Goal: Task Accomplishment & Management: Complete application form

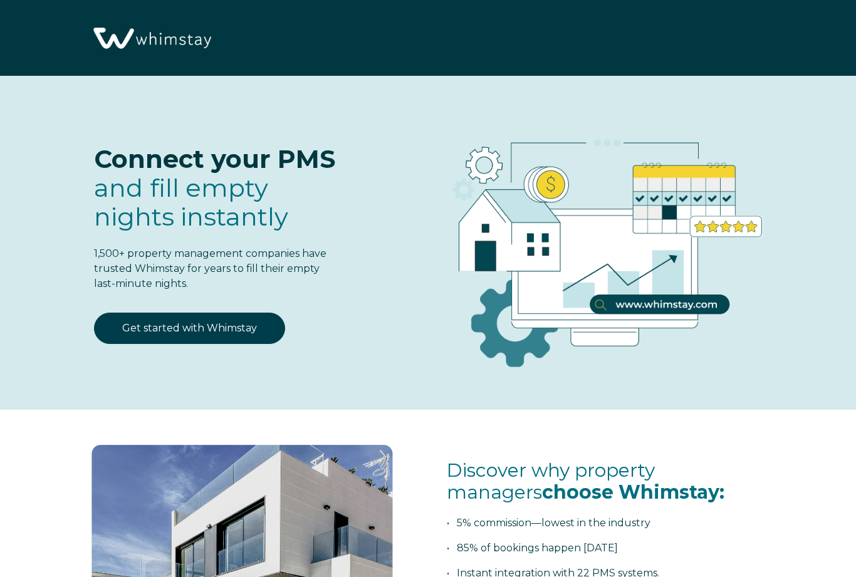
select select "US"
select select "Standard"
click at [221, 327] on link "Get started with Whimstay" at bounding box center [189, 328] width 191 height 31
select select "US"
select select "Standard"
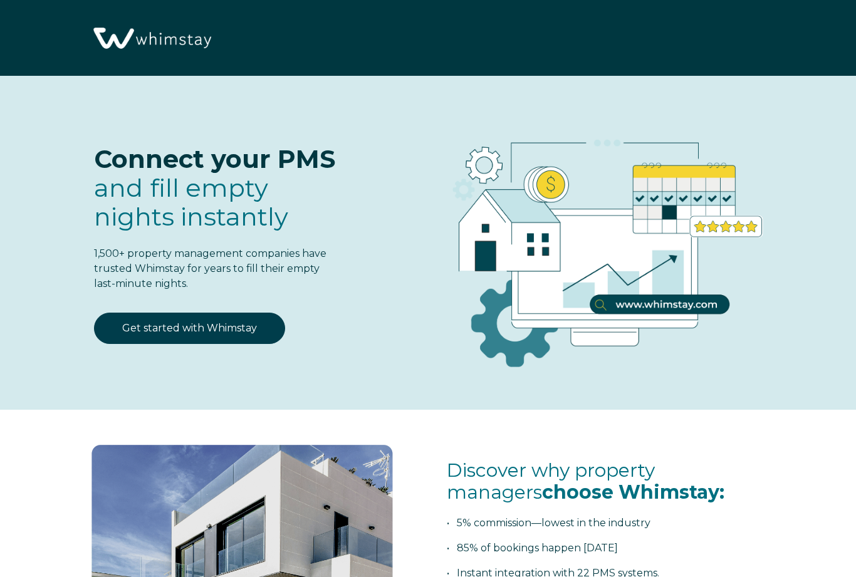
scroll to position [1474, 0]
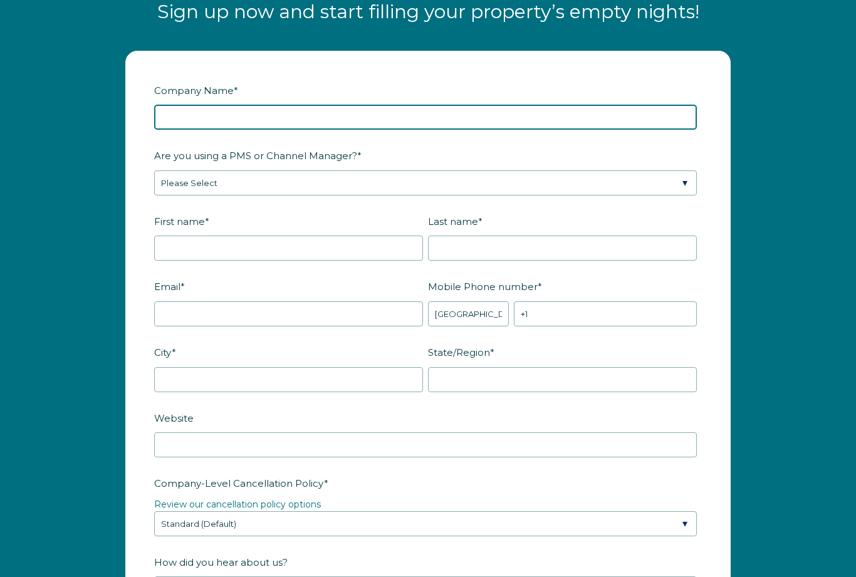
click at [402, 107] on input "Company Name *" at bounding box center [425, 117] width 543 height 25
type input "Koi Springs"
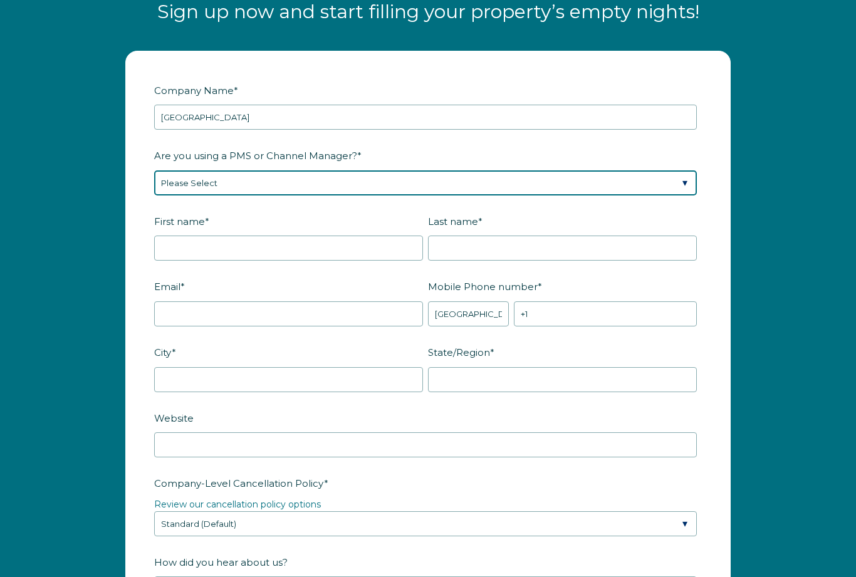
click at [329, 177] on select "Please Select Barefoot BookingPal Boost Brightside CiiRUS Escapia Guesty Hostaw…" at bounding box center [425, 183] width 543 height 25
select select "Lodgify"
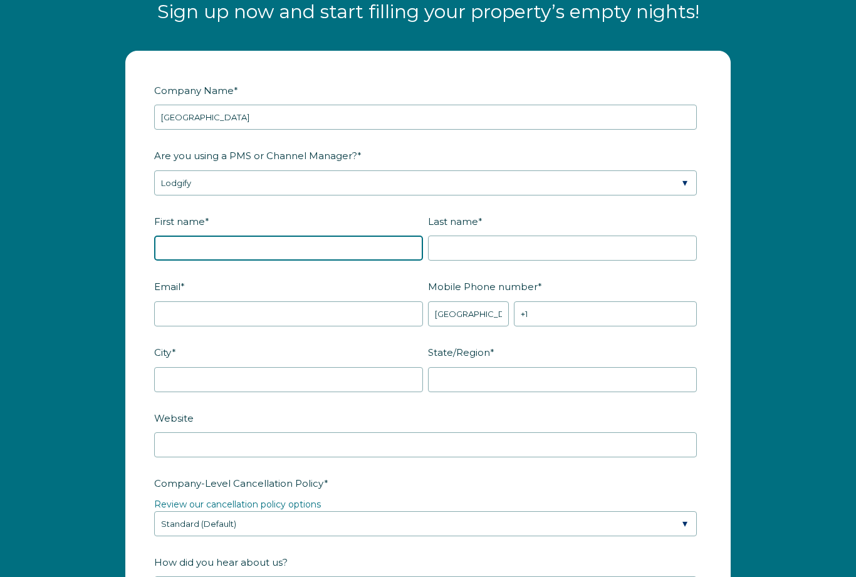
click at [339, 251] on input "First name *" at bounding box center [288, 248] width 269 height 25
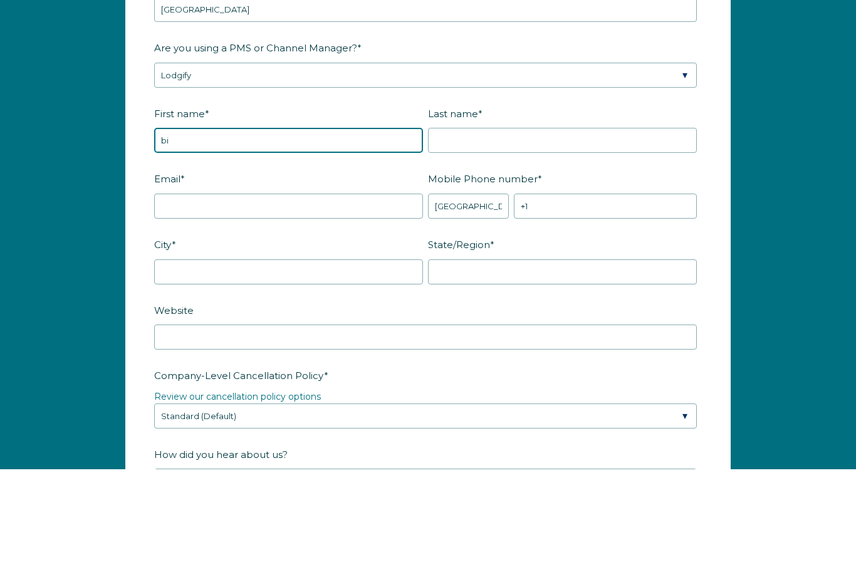
type input "b"
type input "Biljana"
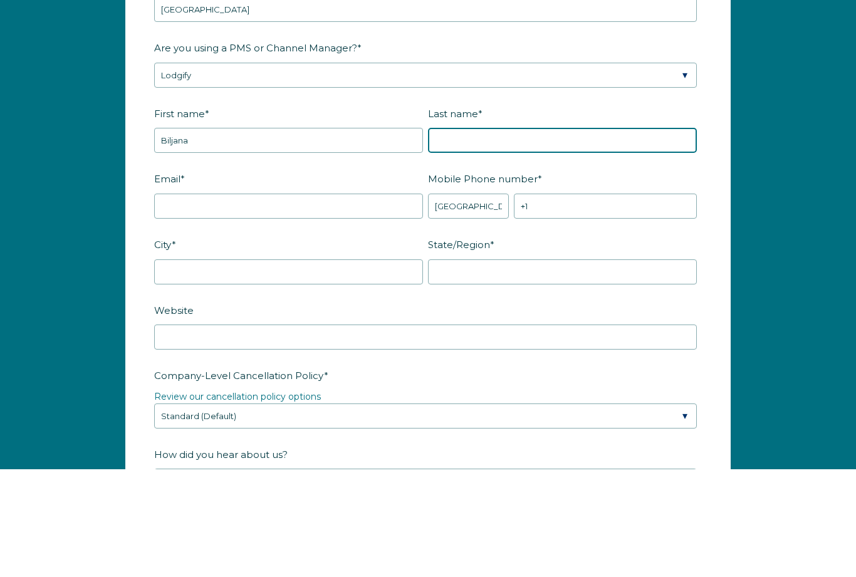
click at [502, 236] on input "Last name *" at bounding box center [562, 248] width 269 height 25
type input "Gallardo"
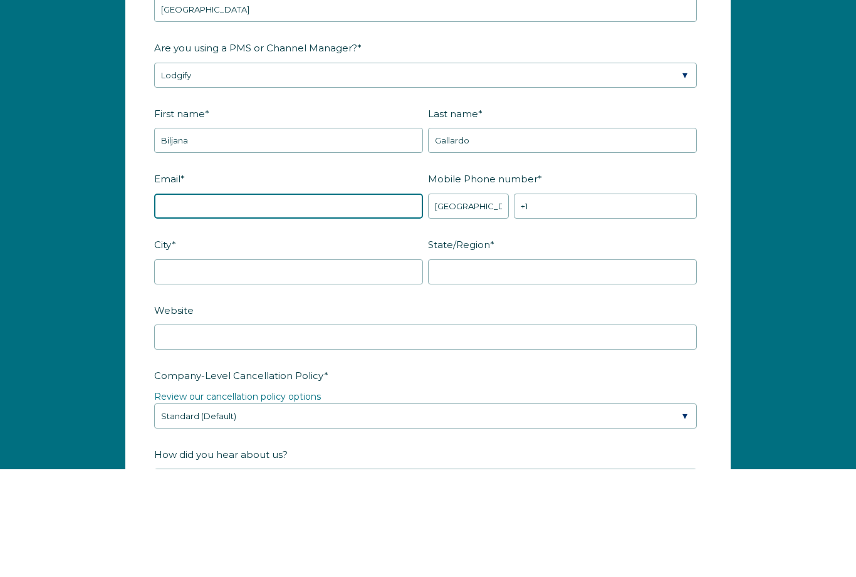
click at [295, 302] on input "Email *" at bounding box center [288, 314] width 269 height 25
type input "biljanagallardo@gmail.com"
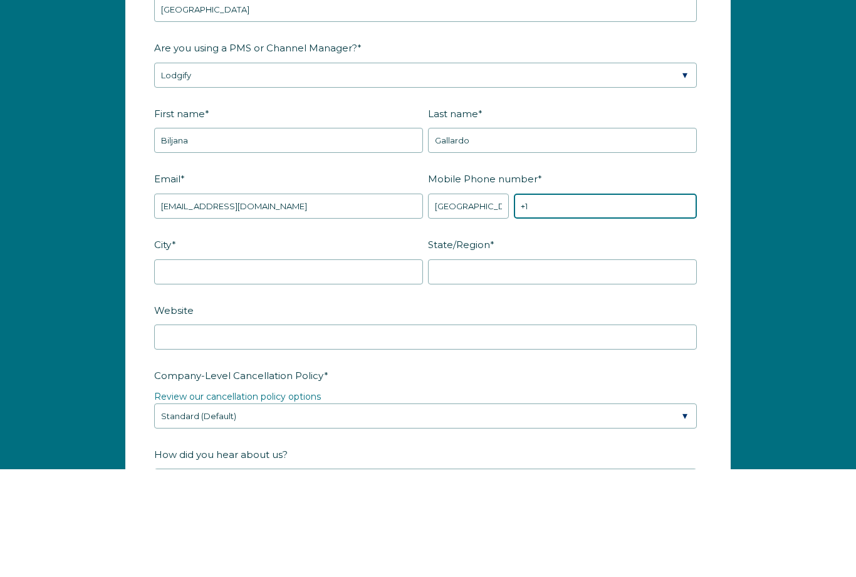
click at [574, 302] on input "+1" at bounding box center [605, 314] width 183 height 25
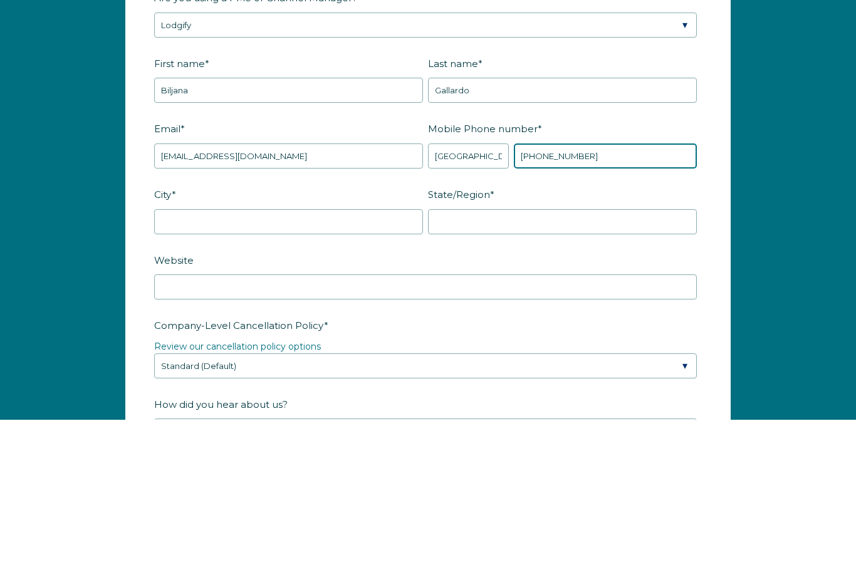
type input "+1 9492261810"
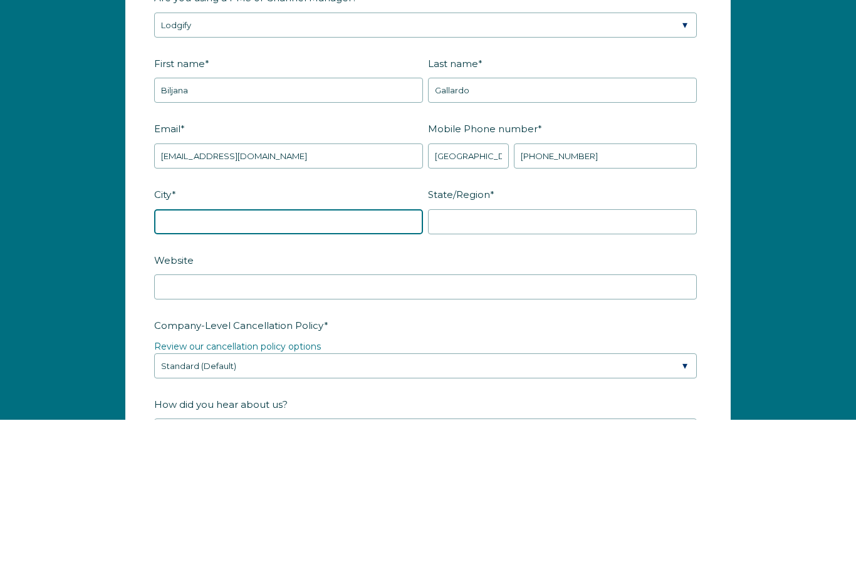
click at [348, 367] on input "City *" at bounding box center [288, 379] width 269 height 25
type input "Desert Hot Springs"
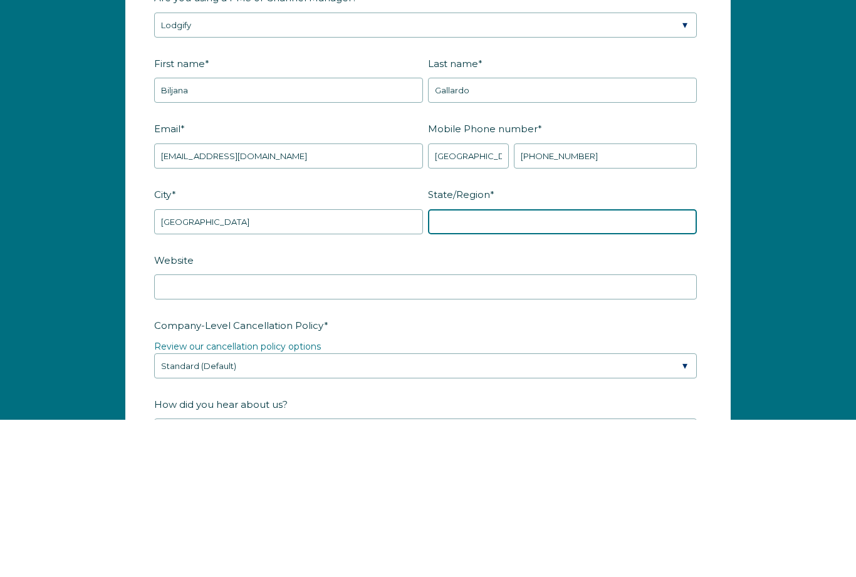
click at [498, 367] on input "State/Region *" at bounding box center [562, 379] width 269 height 25
type input "California"
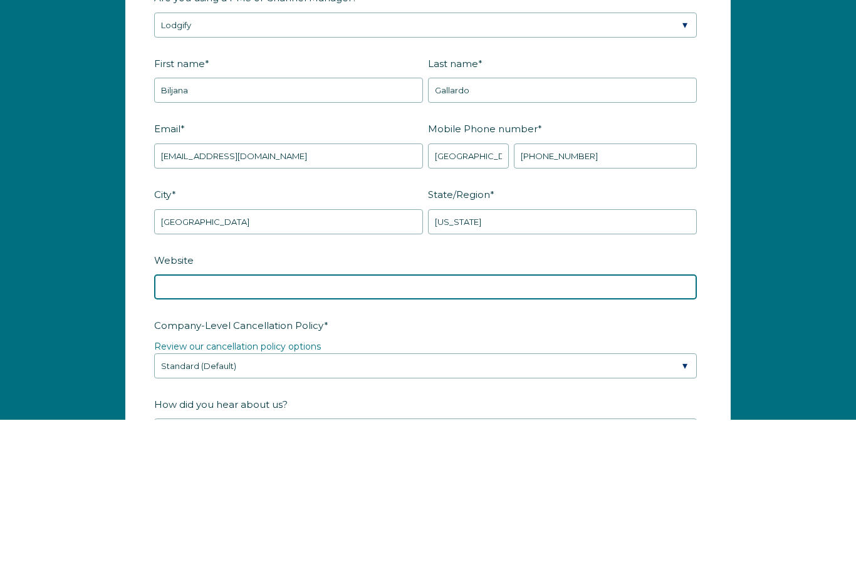
click at [490, 433] on input "Website" at bounding box center [425, 445] width 543 height 25
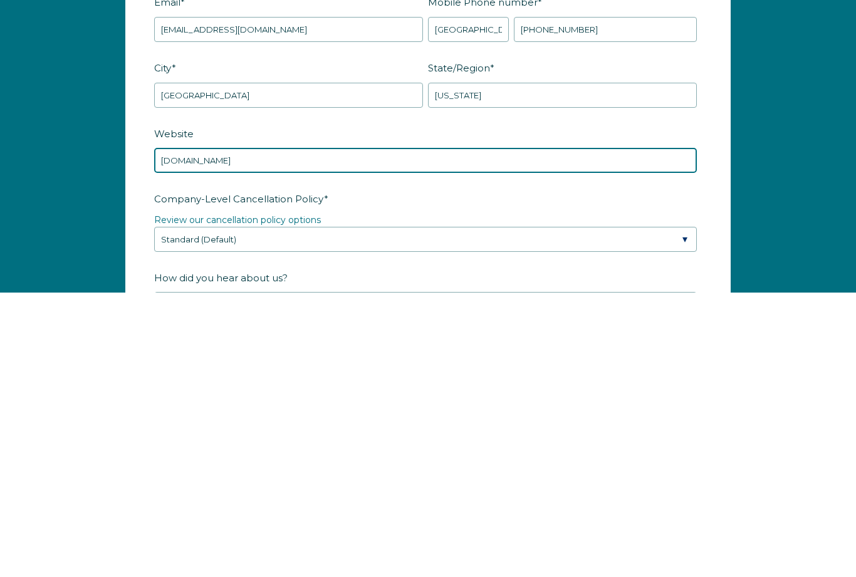
type input "koispringsresorts.com"
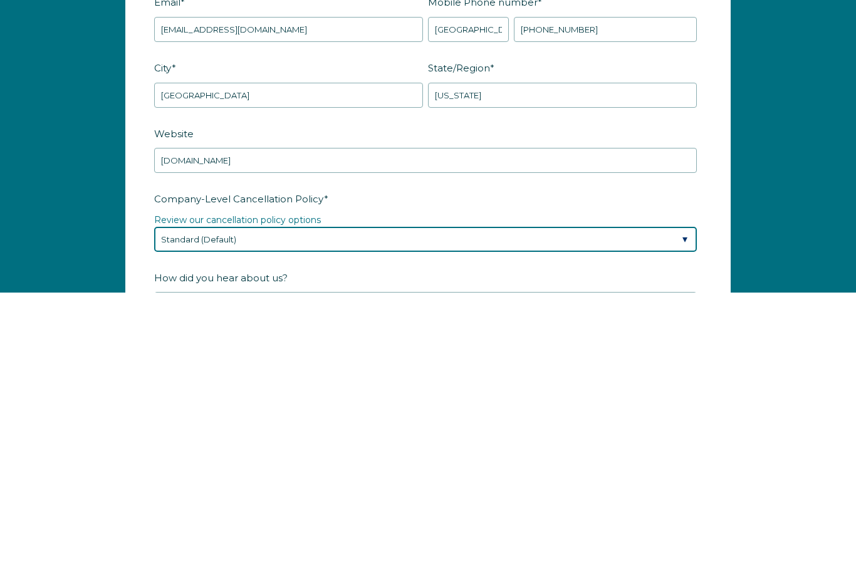
click at [345, 512] on select "Please Select Partial Standard (Default) Moderate Strict" at bounding box center [425, 524] width 543 height 25
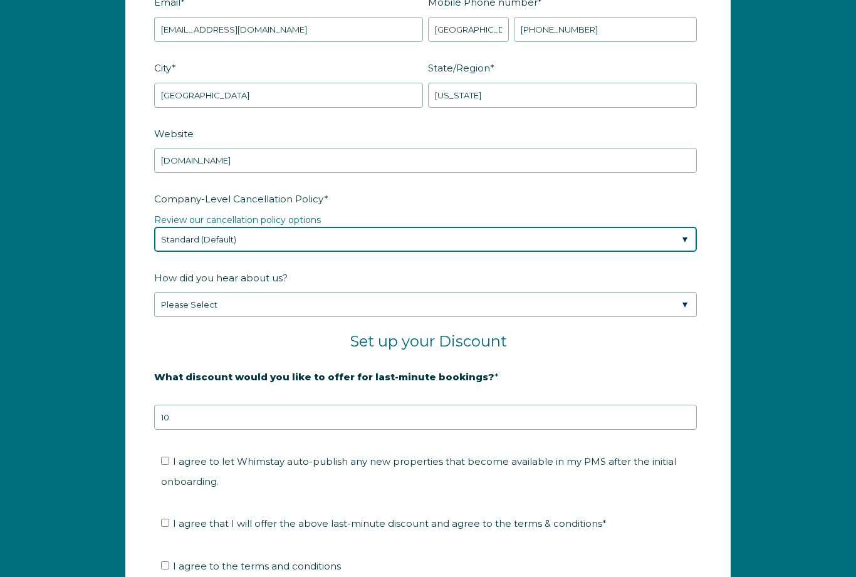
select select "Strict"
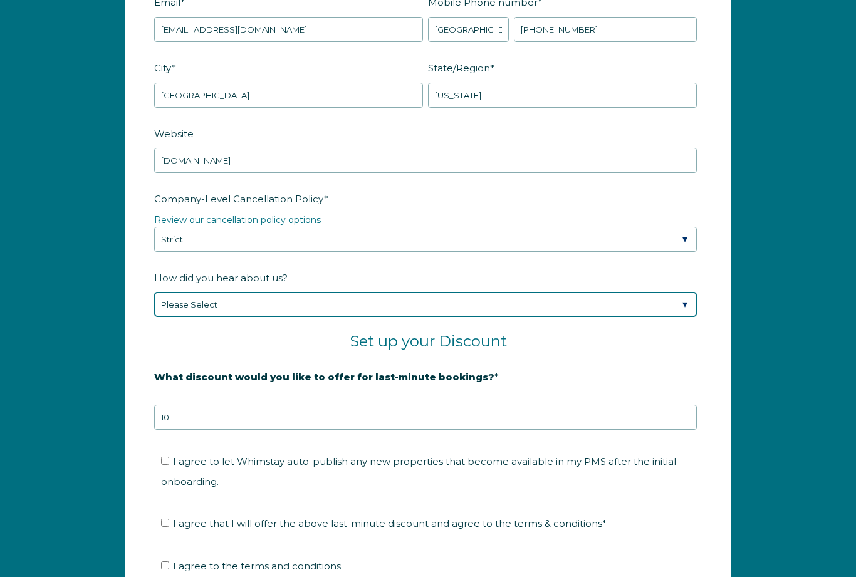
click at [182, 305] on select "Please Select Found Whimstay through a Google search Spoke to a Whimstay salesp…" at bounding box center [425, 304] width 543 height 25
select select "Other"
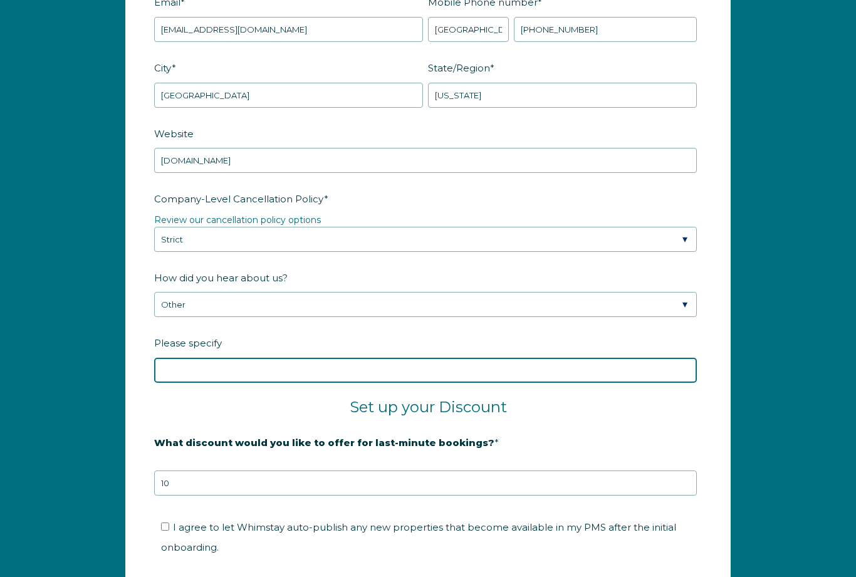
click at [178, 367] on input "Please specify" at bounding box center [425, 370] width 543 height 25
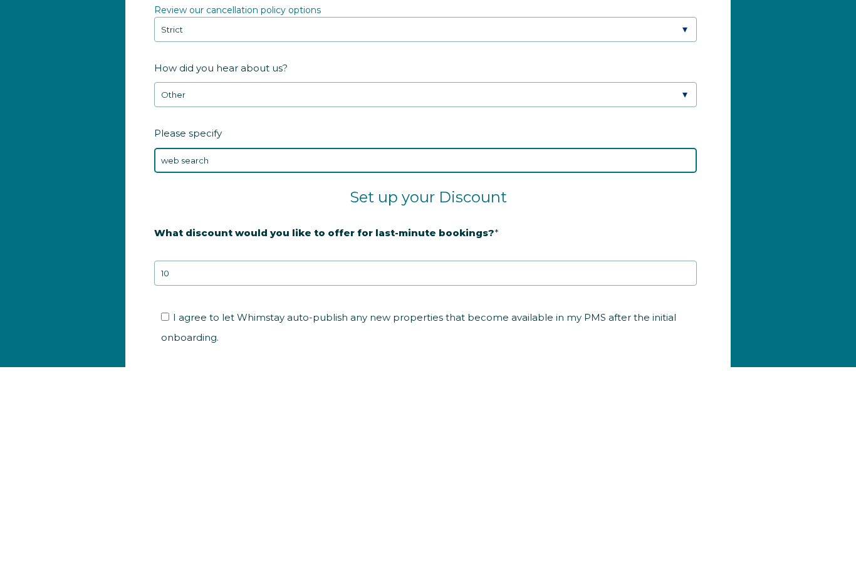
type input "web search"
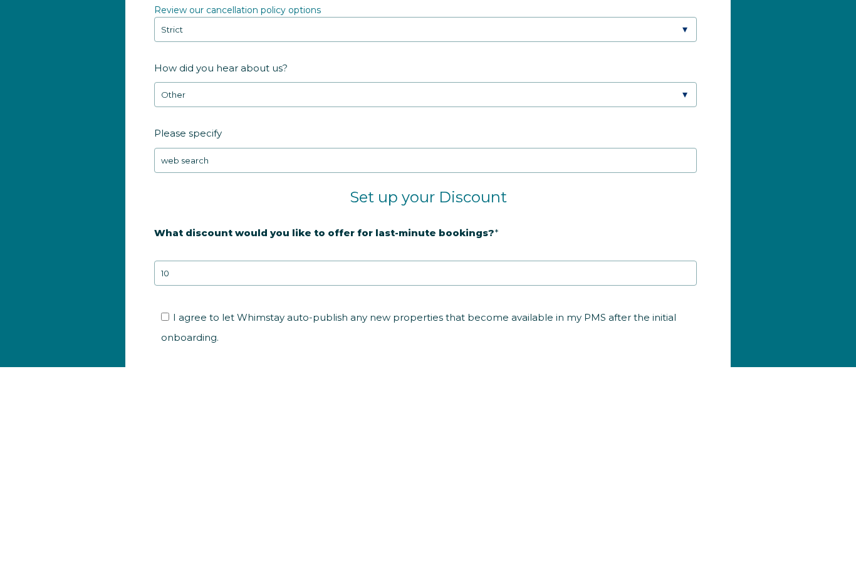
click at [590, 398] on fieldset "Set up your Discount" at bounding box center [428, 415] width 548 height 34
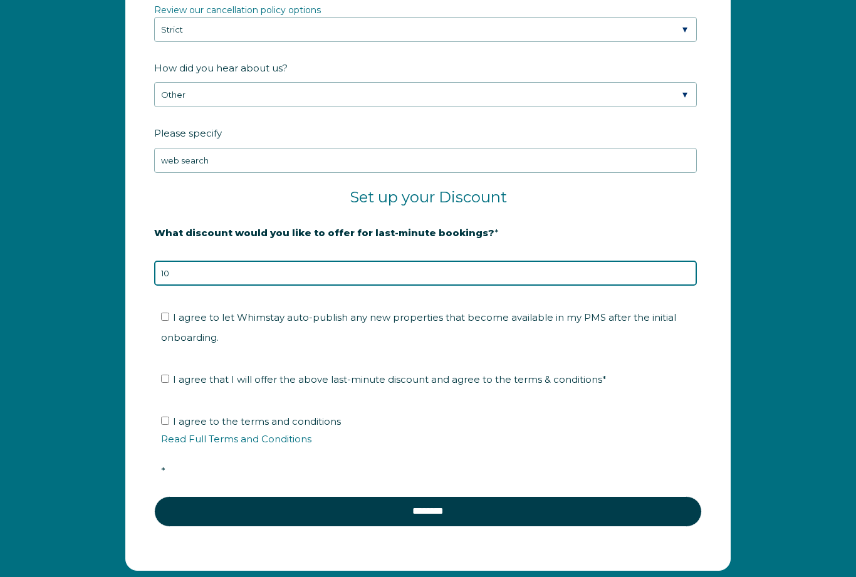
click at [197, 271] on input "10" at bounding box center [425, 273] width 543 height 25
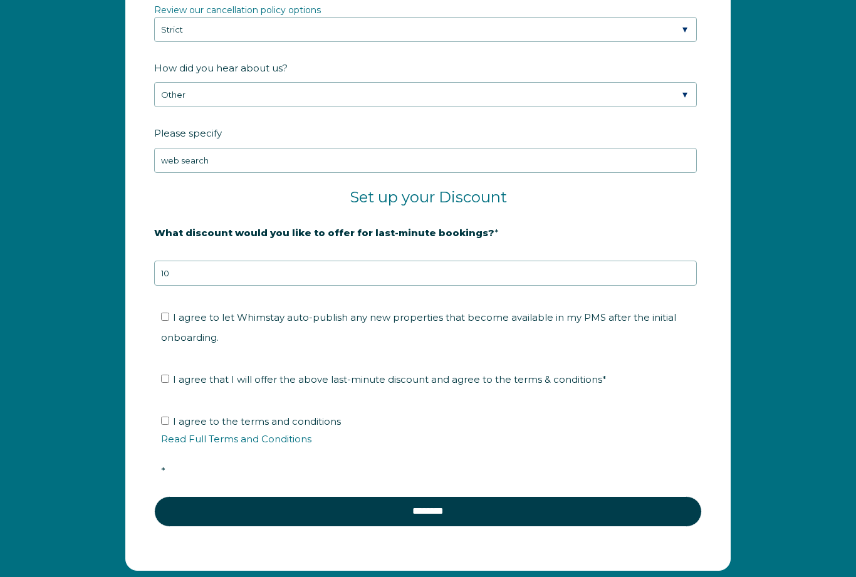
click at [794, 241] on div "Company Name * Koi Springs Are you using a PMS or Channel Manager? * Please Sel…" at bounding box center [428, 70] width 856 height 1053
click at [159, 320] on ul "I agree to let Whimstay auto-publish any new properties that become available i…" at bounding box center [425, 328] width 543 height 40
click at [165, 315] on input "I agree to let Whimstay auto-publish any new properties that become available i…" at bounding box center [165, 317] width 8 height 8
checkbox input "true"
click at [161, 380] on input "I agree that I will offer the above last-minute discount and agree to the terms…" at bounding box center [165, 379] width 8 height 8
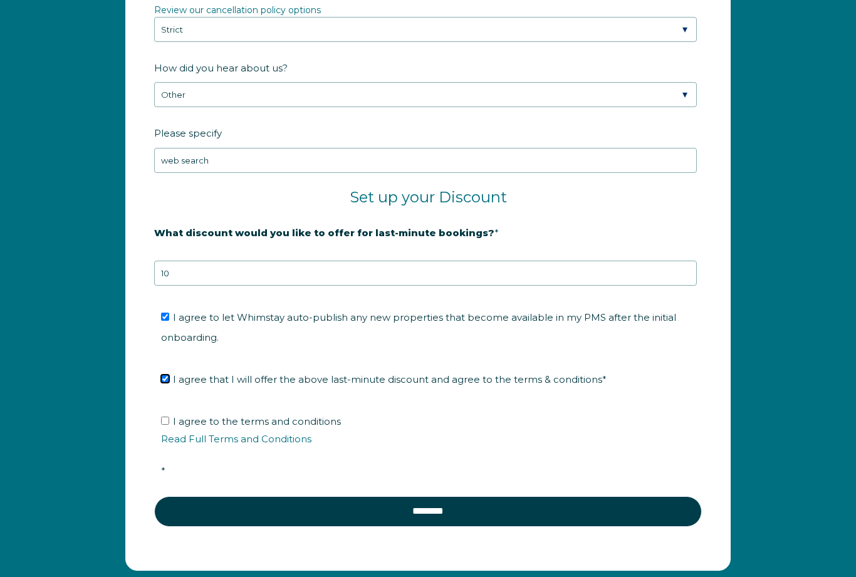
checkbox input "true"
click at [158, 423] on ul "I agree to the terms and conditions Read Full Terms and Conditions *" at bounding box center [425, 447] width 543 height 70
click at [162, 417] on input "I agree to the terms and conditions Read Full Terms and Conditions *" at bounding box center [165, 421] width 8 height 8
checkbox input "true"
click at [772, 252] on div "Company Name * Koi Springs Are you using a PMS or Channel Manager? * Please Sel…" at bounding box center [428, 70] width 856 height 1053
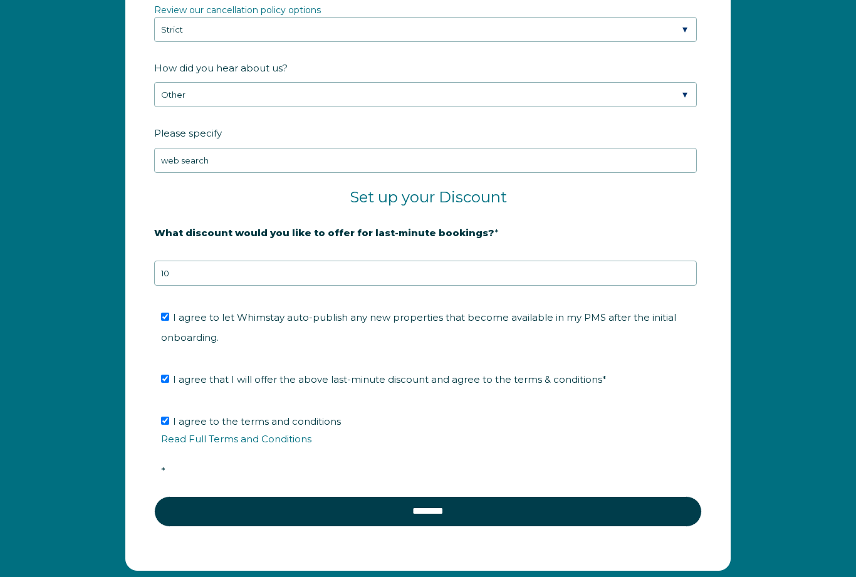
click at [578, 503] on input "********" at bounding box center [428, 512] width 548 height 30
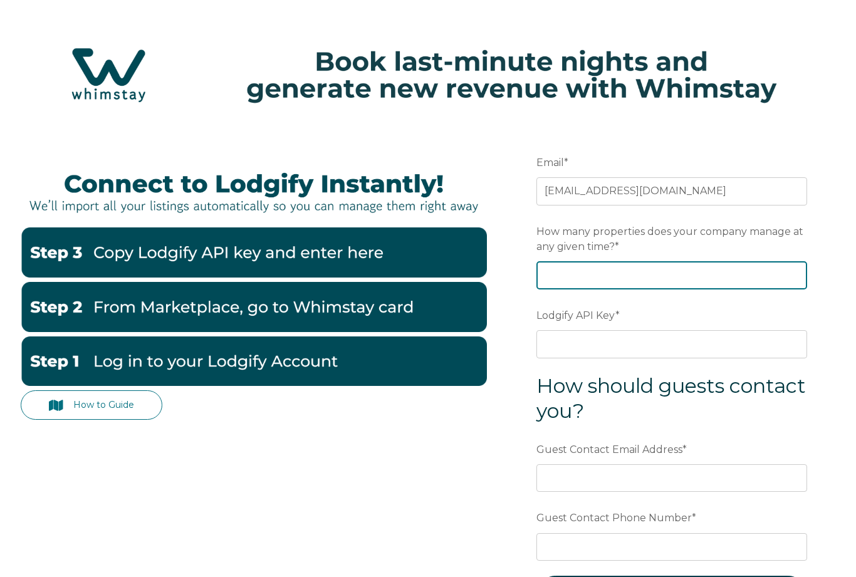
click at [717, 287] on input "How many properties does your company manage at any given time? *" at bounding box center [672, 275] width 271 height 28
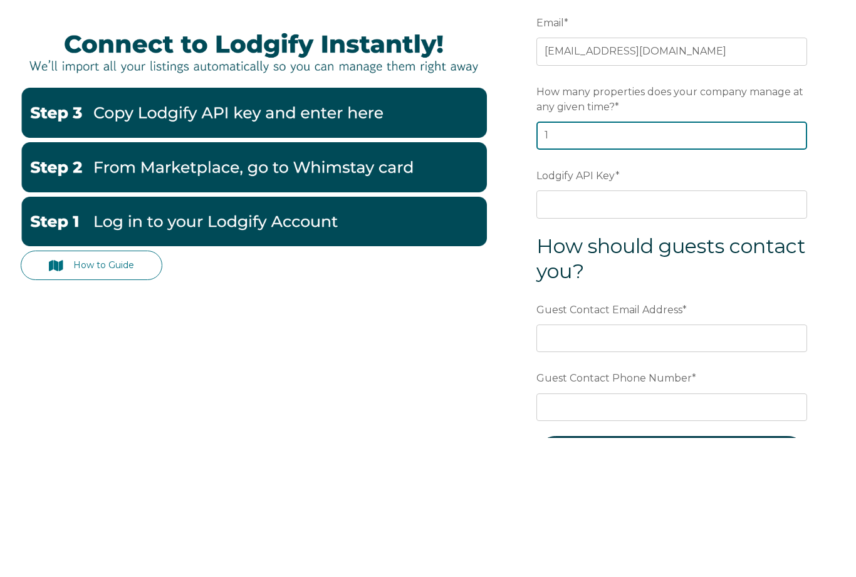
type input "1"
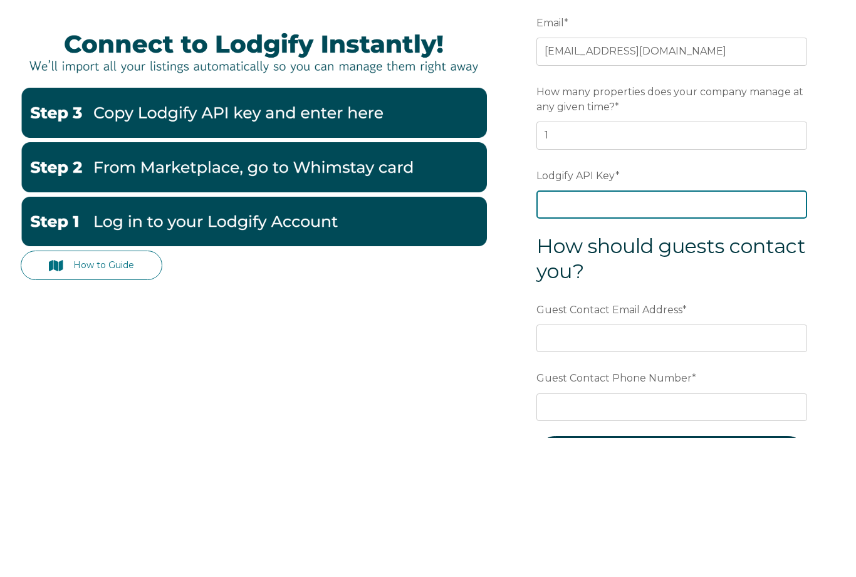
click at [742, 330] on input "Lodgify API Key *" at bounding box center [672, 344] width 271 height 28
